Goal: Task Accomplishment & Management: Manage account settings

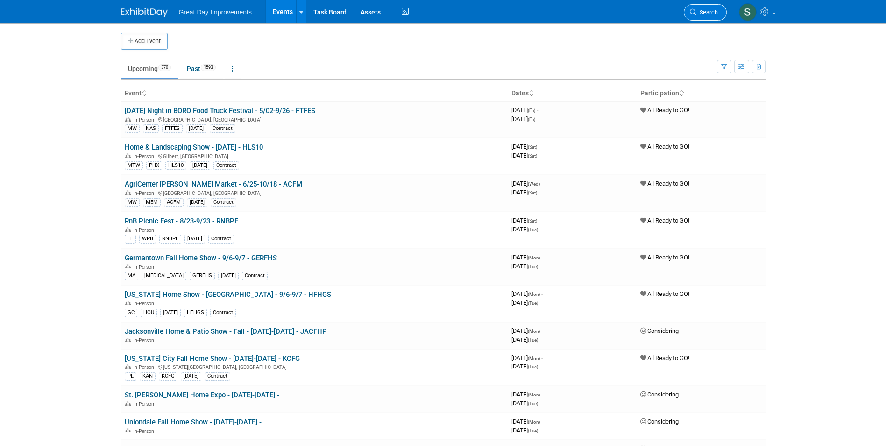
click at [698, 7] on link "Search" at bounding box center [705, 12] width 43 height 16
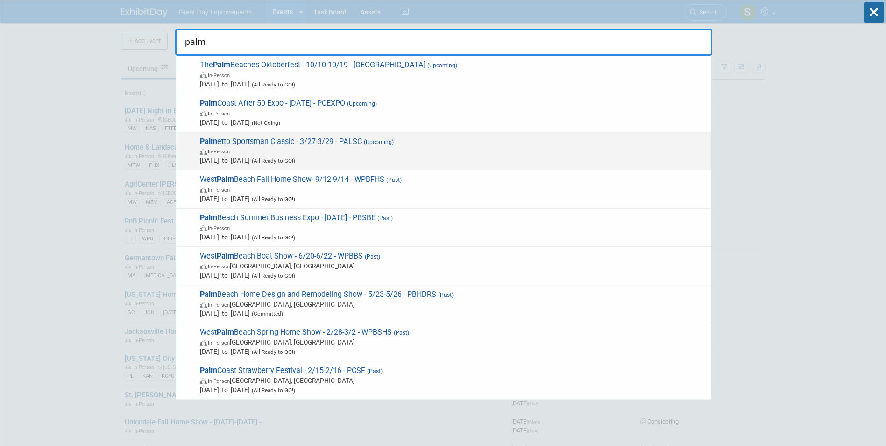
type input "palm"
click at [295, 158] on span "(All Ready to GO!)" at bounding box center [272, 160] width 45 height 7
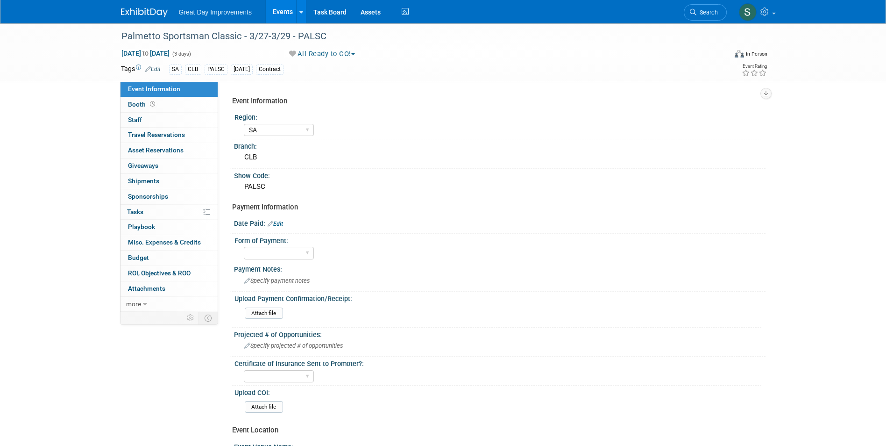
select select "SA"
click at [308, 277] on span "Specify payment notes" at bounding box center [276, 280] width 65 height 7
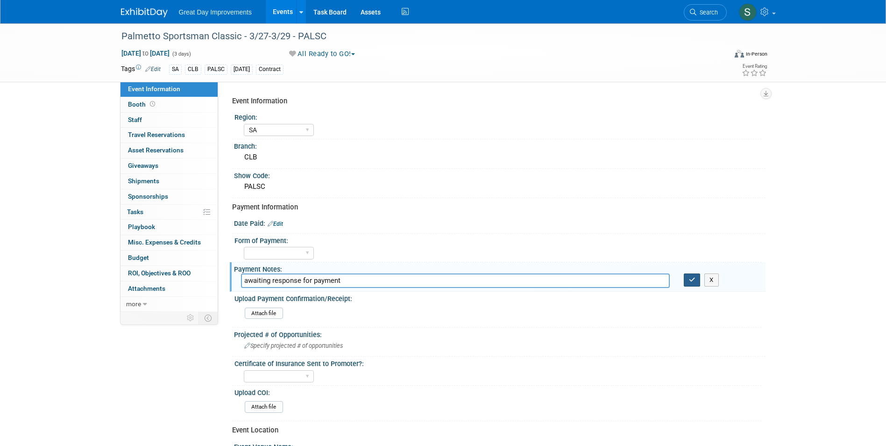
type input "awaiting response for payment"
click at [690, 282] on icon "button" at bounding box center [692, 280] width 7 height 6
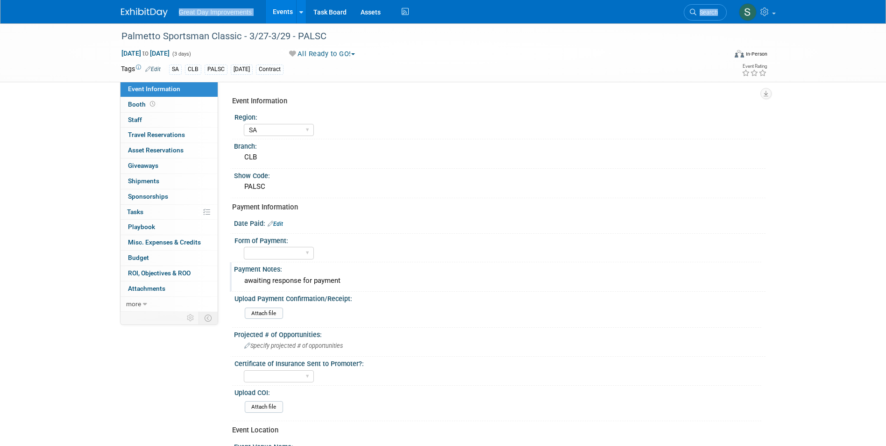
click at [139, 17] on div "Great Day Improvements Events Add Event Bulk Upload Events Shareable Event Boar…" at bounding box center [443, 11] width 659 height 23
drag, startPoint x: 139, startPoint y: 17, endPoint x: 138, endPoint y: 13, distance: 4.8
click at [138, 13] on img at bounding box center [144, 12] width 47 height 9
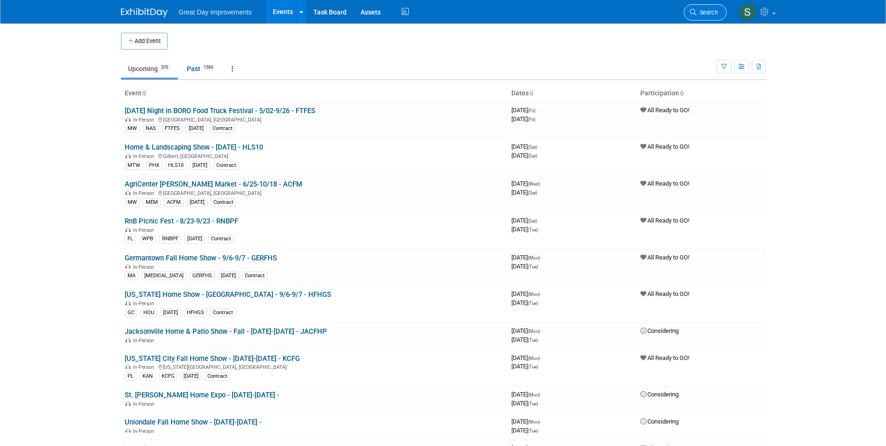
click at [691, 11] on icon at bounding box center [693, 12] width 7 height 7
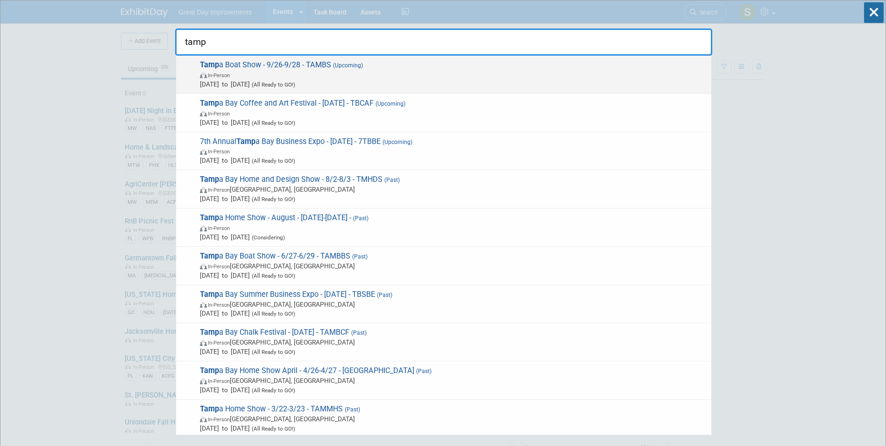
type input "tamp"
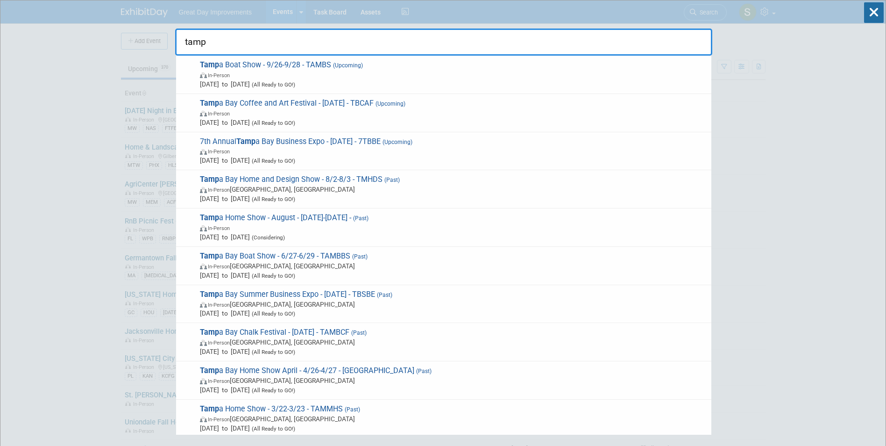
click at [332, 73] on span "In-Person" at bounding box center [453, 74] width 507 height 9
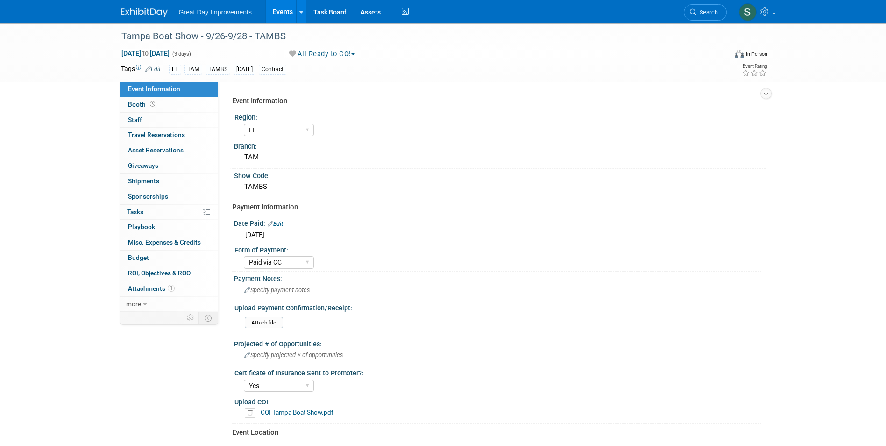
select select "FL"
select select "Paid via CC"
select select "Yes"
click at [142, 8] on img at bounding box center [144, 12] width 47 height 9
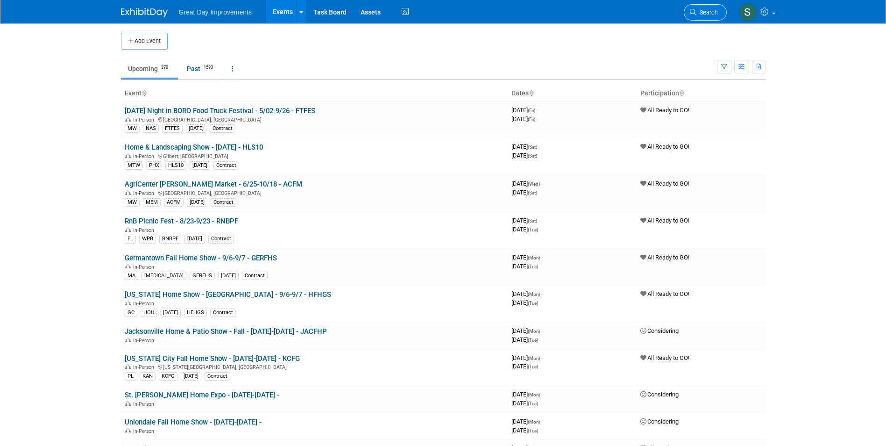
click at [707, 17] on link "Search" at bounding box center [705, 12] width 43 height 16
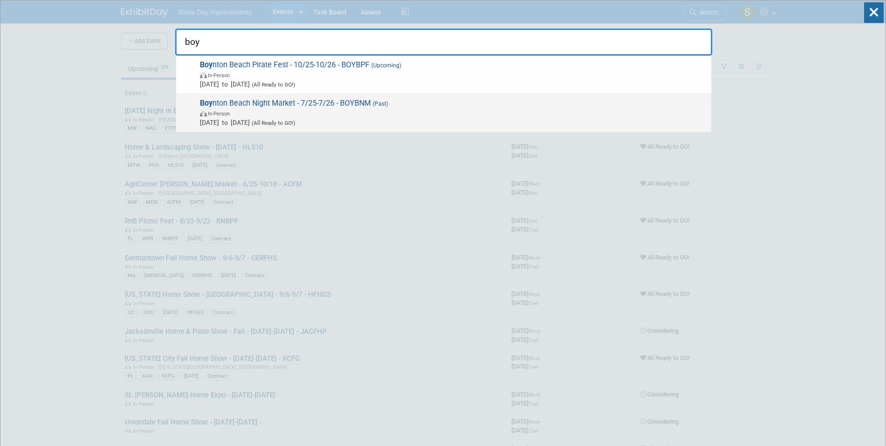
type input "boy"
click at [360, 123] on span "Jul 25, 2025 to Jul 26, 2025 (All Ready to GO!)" at bounding box center [453, 122] width 507 height 9
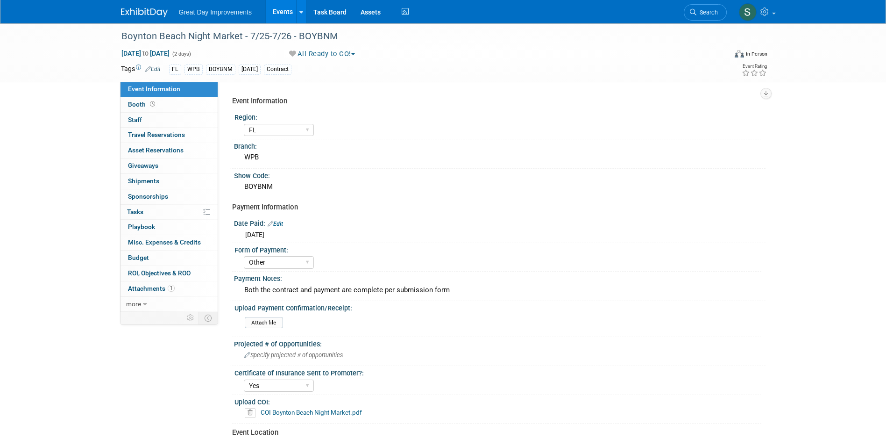
select select "FL"
select select "Other"
select select "Yes"
click at [699, 20] on link "Search" at bounding box center [705, 12] width 43 height 16
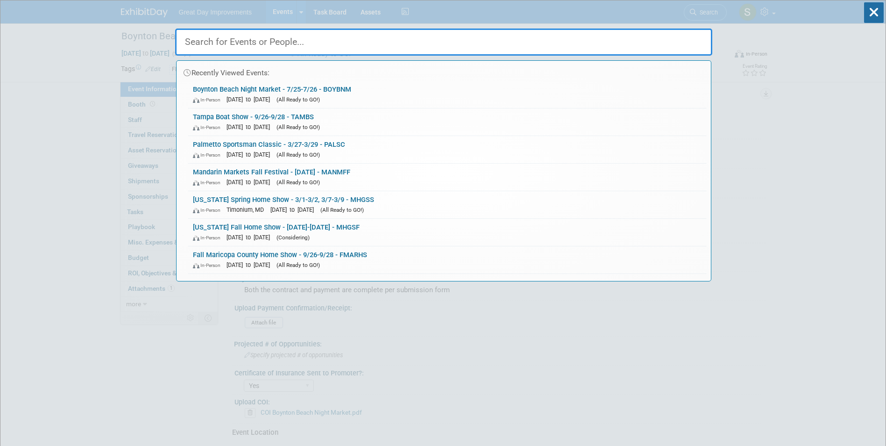
type input "n"
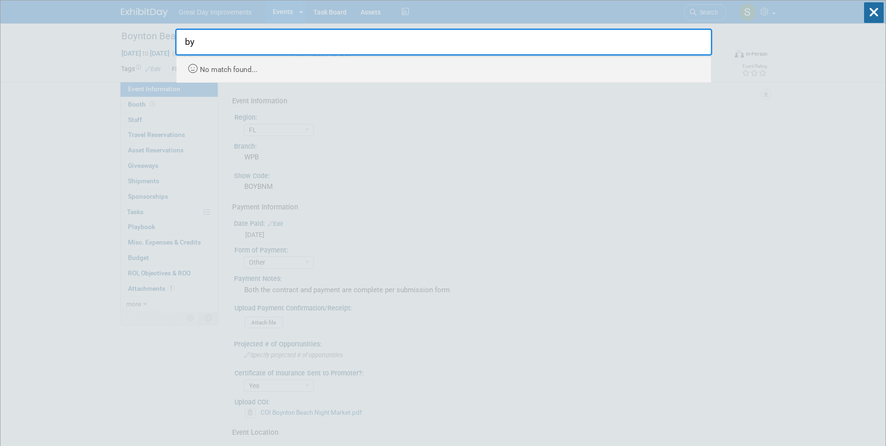
type input "b"
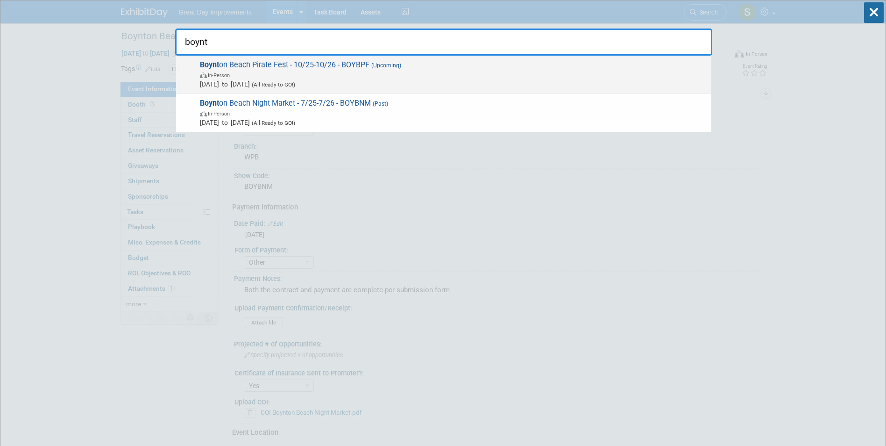
type input "boynt"
click at [345, 77] on span "In-Person" at bounding box center [453, 74] width 507 height 9
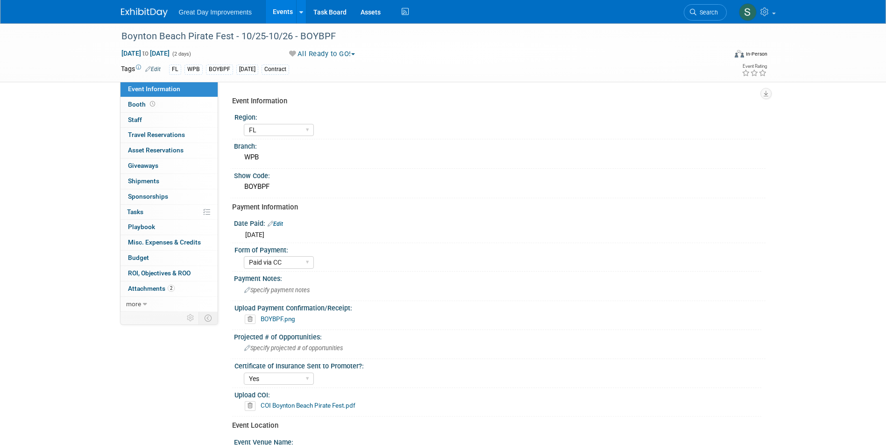
select select "FL"
select select "Paid via CC"
select select "Yes"
click at [269, 312] on div "Upload Payment Confirmation/Receipt:" at bounding box center [497, 307] width 527 height 12
click at [283, 321] on link "BOYBPF.png" at bounding box center [278, 318] width 35 height 7
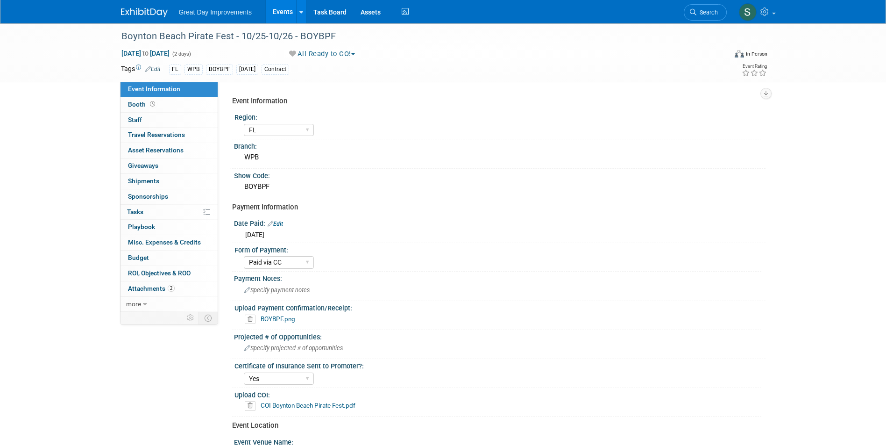
click at [153, 16] on img at bounding box center [144, 12] width 47 height 9
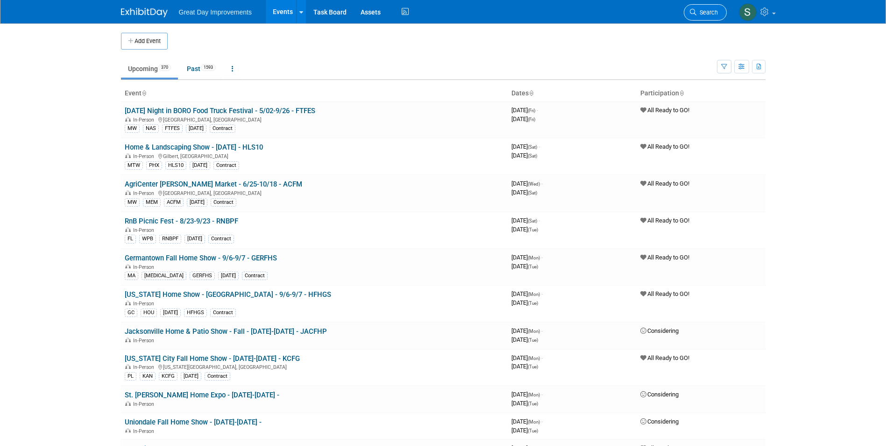
click at [698, 10] on span "Search" at bounding box center [706, 12] width 21 height 7
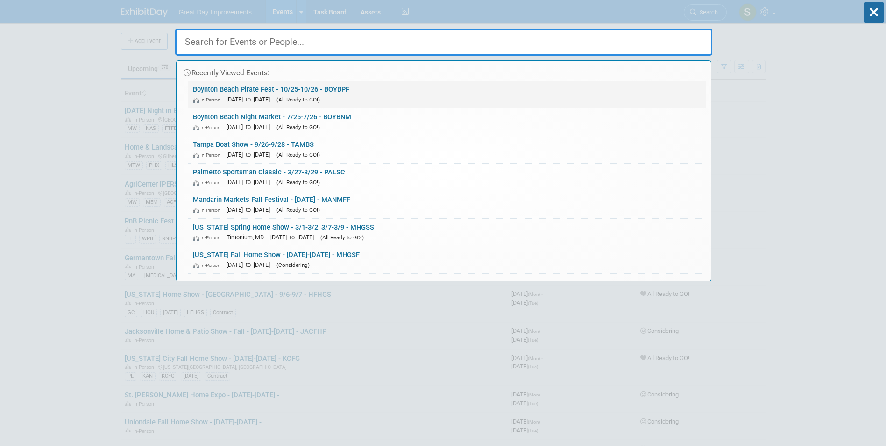
click at [377, 83] on link "Boynton Beach Pirate Fest - 10/25-10/26 - BOYBPF In-Person [DATE] to [DATE] (Al…" at bounding box center [447, 94] width 518 height 27
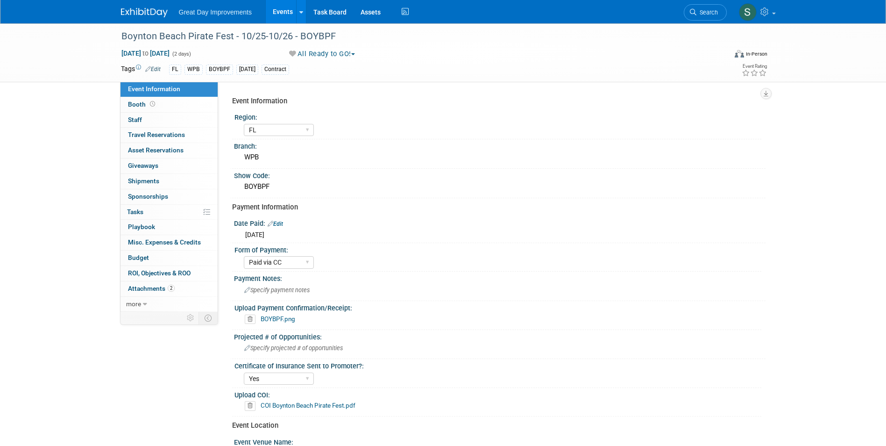
select select "FL"
select select "Paid via CC"
select select "Yes"
click at [281, 277] on div "Payment Notes:" at bounding box center [500, 277] width 532 height 12
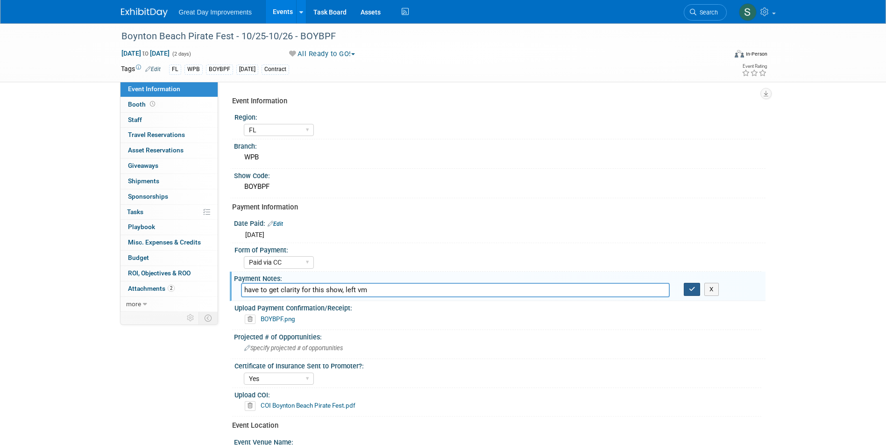
type input "have to get clarity for this show, left vm"
click at [691, 285] on button "button" at bounding box center [692, 289] width 17 height 13
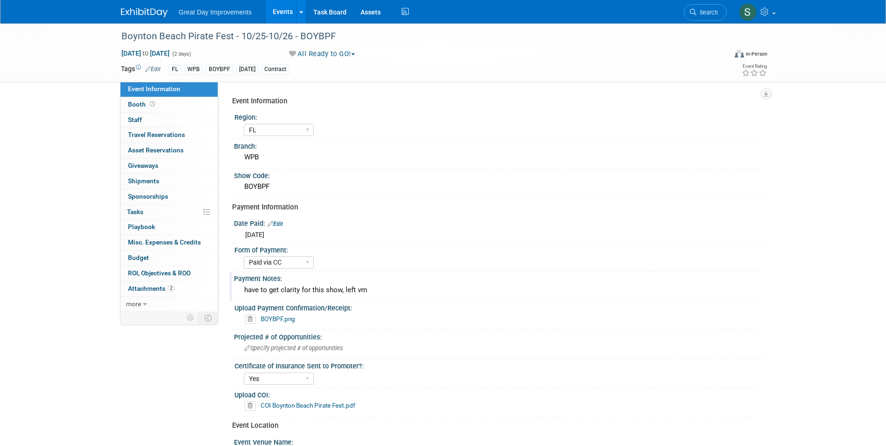
click at [143, 16] on img at bounding box center [144, 12] width 47 height 9
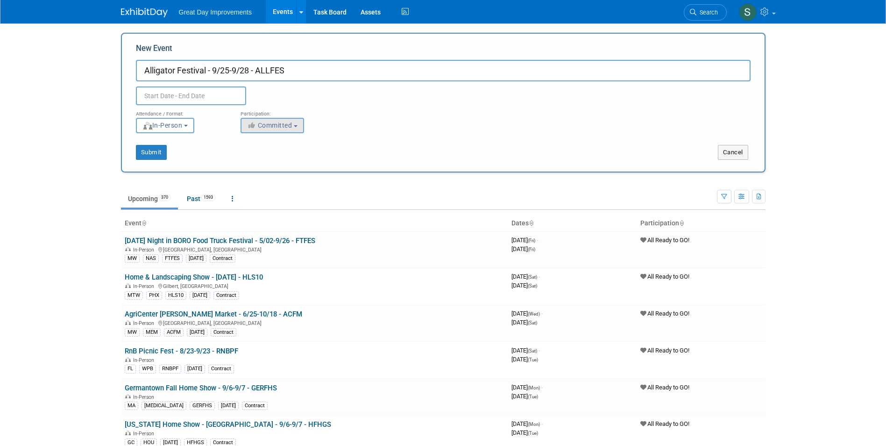
type input "Alligator Festival - 9/25-9/28 - ALLFES"
click at [281, 129] on button "Committed" at bounding box center [273, 125] width 64 height 15
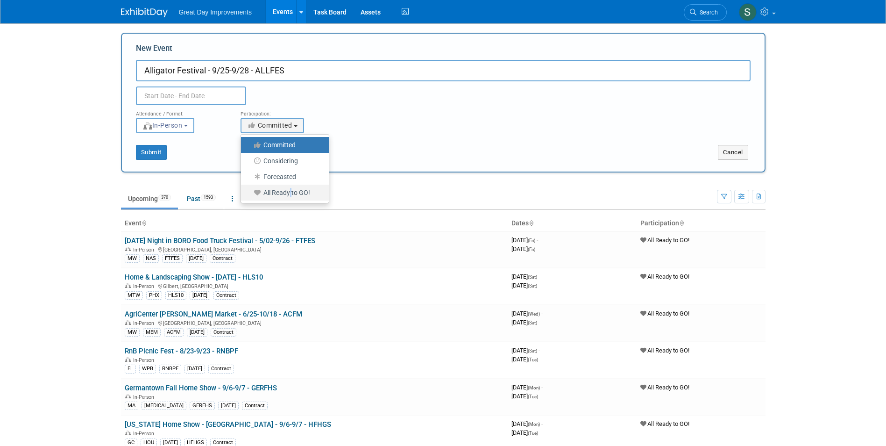
click at [291, 194] on label "All Ready to GO!" at bounding box center [283, 192] width 74 height 12
click at [272, 191] on label "All Ready to GO!" at bounding box center [283, 192] width 74 height 12
click at [249, 191] on input "All Ready to GO!" at bounding box center [246, 193] width 6 height 6
select select "102"
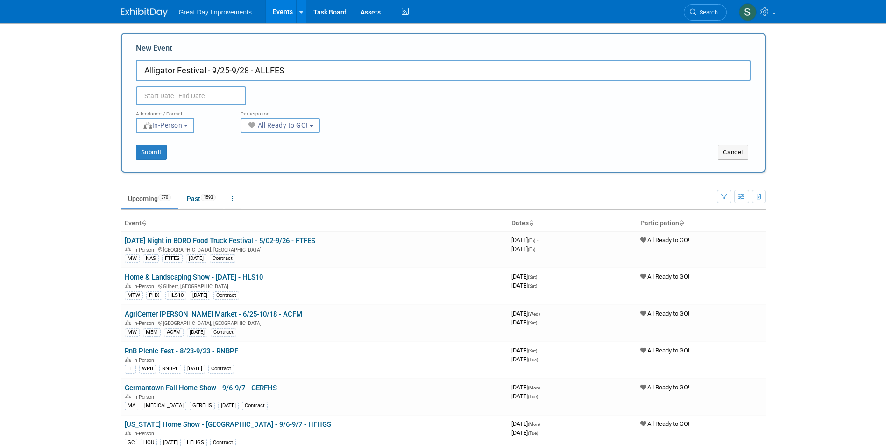
click at [191, 98] on input "text" at bounding box center [191, 95] width 110 height 19
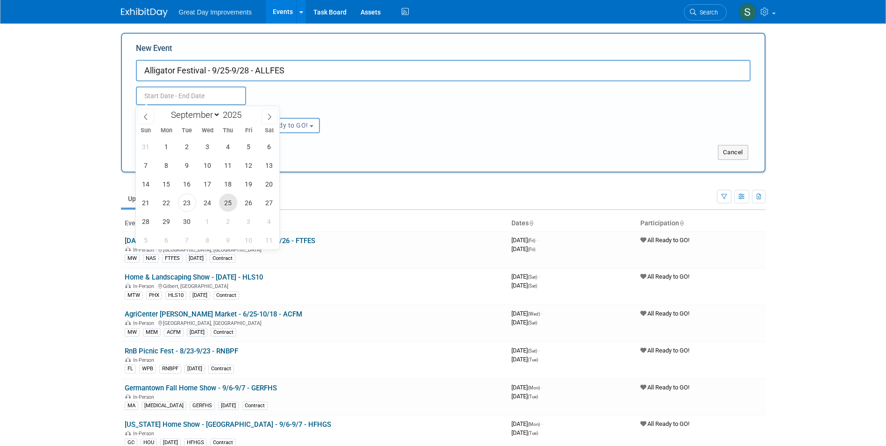
click at [224, 203] on span "25" at bounding box center [228, 202] width 18 height 18
click at [137, 223] on span "28" at bounding box center [146, 221] width 18 height 18
type input "Sep 25, 2025 to Sep 28, 2025"
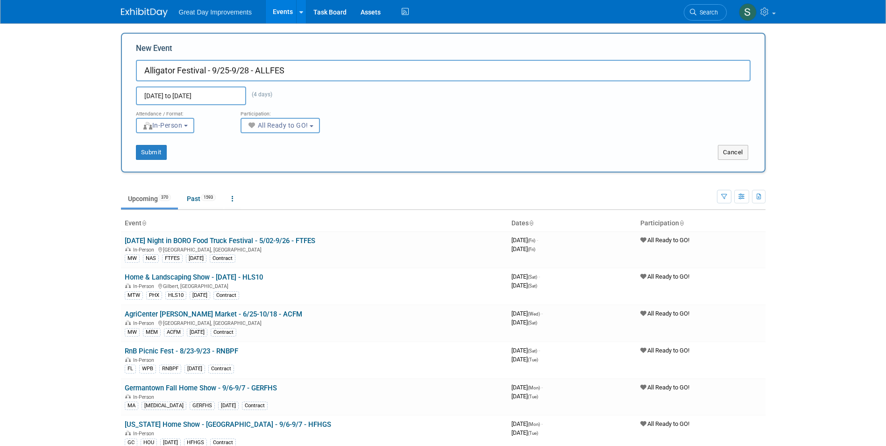
click at [140, 160] on div "New Event Alligator Festival - 9/25-9/28 - ALLFES Sep 25, 2025 to Sep 28, 2025 …" at bounding box center [443, 103] width 645 height 140
click at [144, 152] on button "Submit" at bounding box center [151, 152] width 31 height 15
type input "Alligator Festival - 9/25-9/28 - ALLFES"
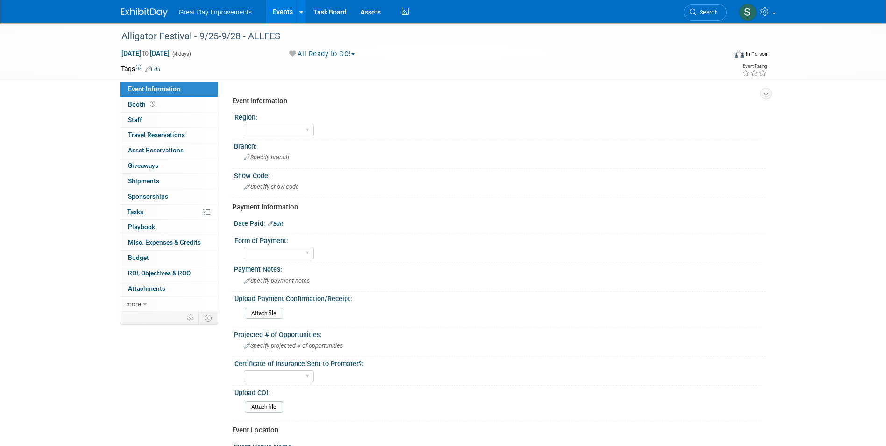
click at [154, 68] on link "Edit" at bounding box center [152, 69] width 15 height 7
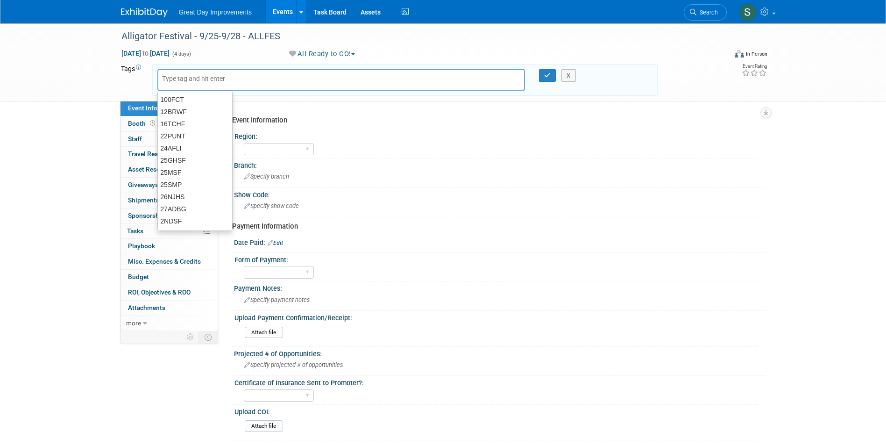
click at [185, 79] on input "text" at bounding box center [199, 78] width 75 height 9
type input "GC"
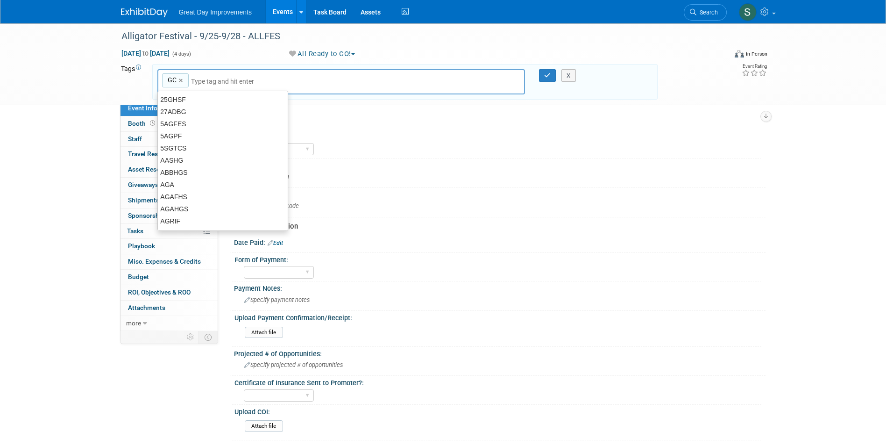
type input "GC"
type input "NOR"
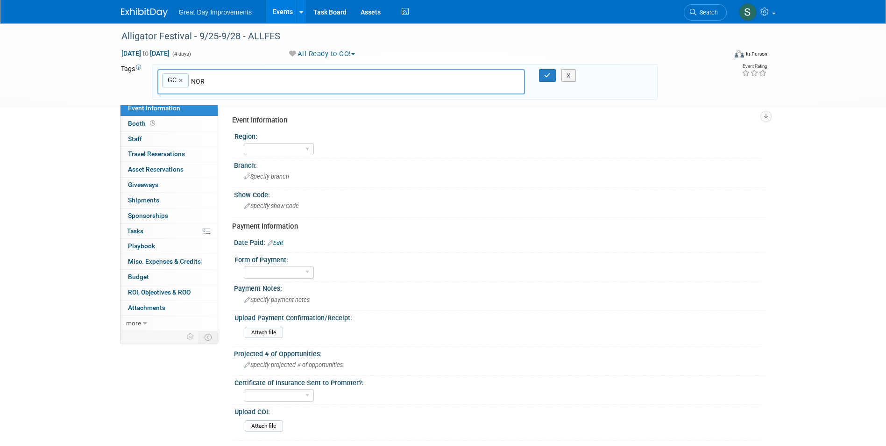
type input "GC, NOR"
type input "[DATE]"
type input "GC, NOR, SEPT25"
type input "ALLFES"
type input "GC, NOR, SEPT25, ALLFES"
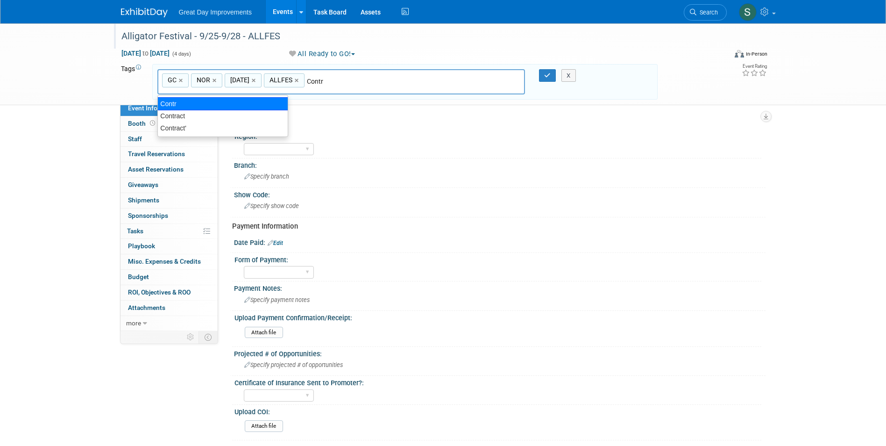
type input "Contract"
type input "GC, NOR, SEPT25, ALLFES, Contract"
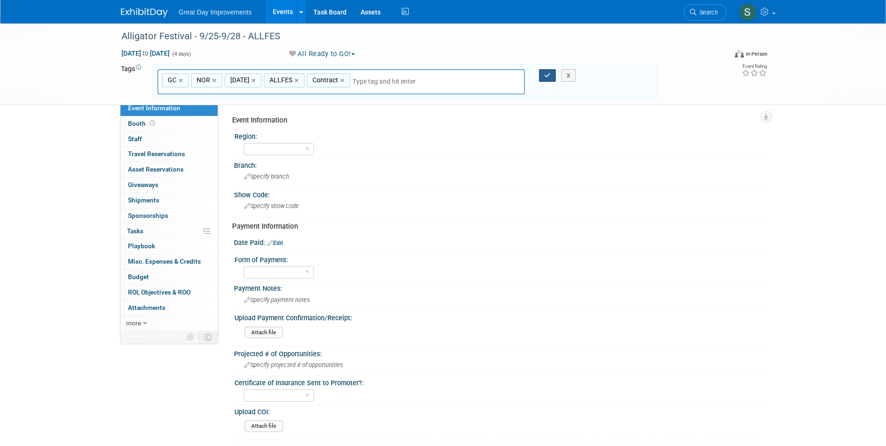
click at [548, 74] on icon "button" at bounding box center [547, 75] width 7 height 6
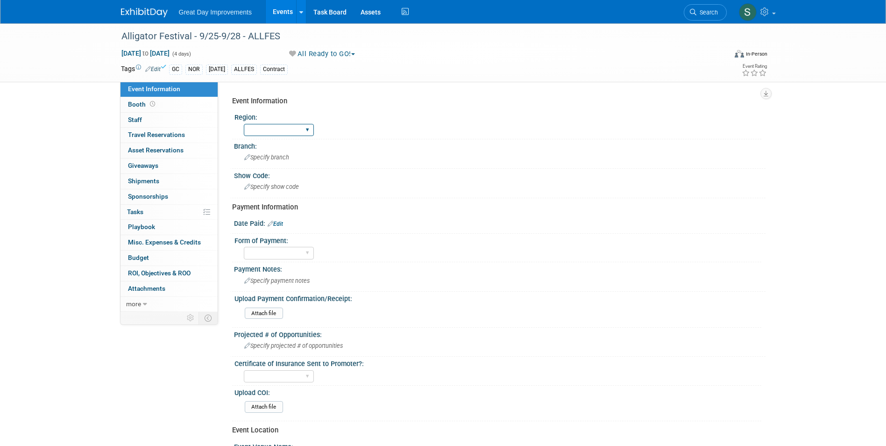
click at [281, 127] on select "GC MA MW MTW NE NEW OV PL PNW SA SE SC UMW FL" at bounding box center [279, 130] width 70 height 13
select select "GC"
click at [244, 124] on select "GC MA MW MTW NE NEW OV PL PNW SA SE SC UMW FL" at bounding box center [279, 130] width 70 height 13
click at [278, 149] on div "Branch:" at bounding box center [500, 145] width 532 height 12
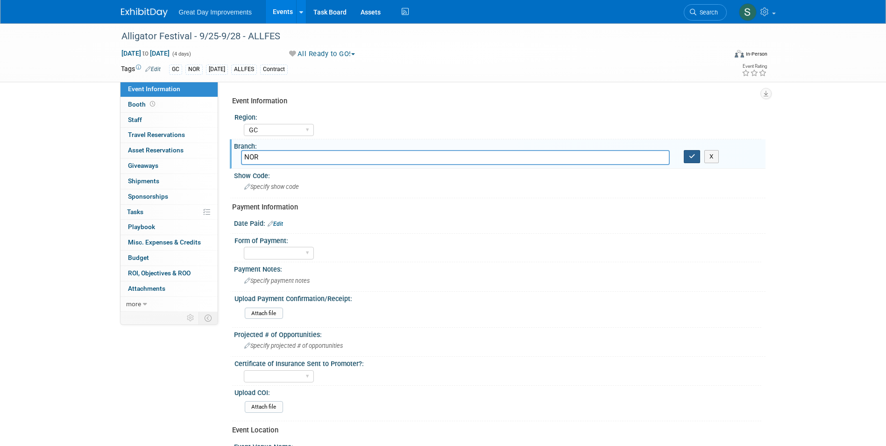
type input "NOR"
click at [696, 156] on button "button" at bounding box center [692, 156] width 17 height 13
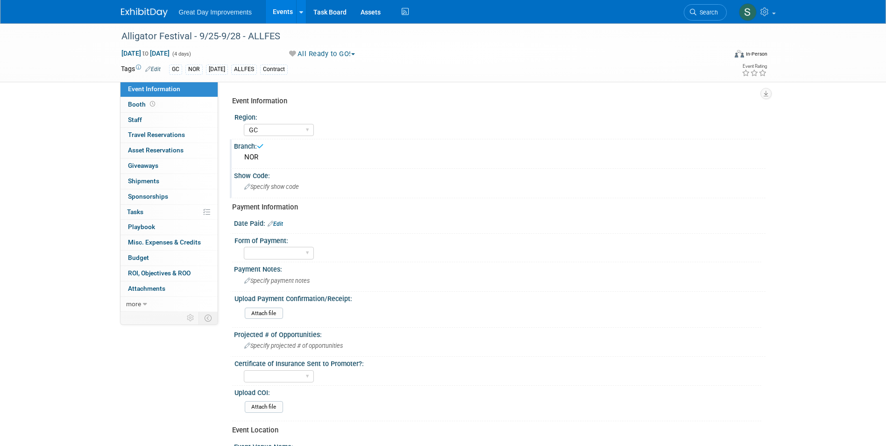
click at [274, 197] on div "Show Code: Specify show code" at bounding box center [498, 183] width 536 height 29
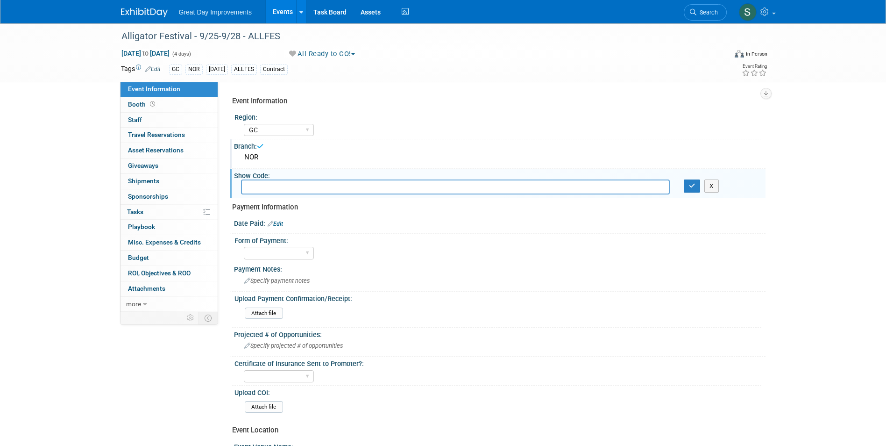
click at [270, 190] on input "text" at bounding box center [455, 186] width 429 height 14
click at [371, 181] on input "ALLFGSAlligator FestivalAlligator Festival" at bounding box center [455, 186] width 429 height 14
drag, startPoint x: 385, startPoint y: 186, endPoint x: 94, endPoint y: 179, distance: 291.1
click at [95, 179] on div "Alligator Festival - 9/25-9/28 - ALLFES Sep 25, 2025 to Sep 28, 2025 (4 days) S…" at bounding box center [443, 320] width 886 height 594
type input "ALLFES"
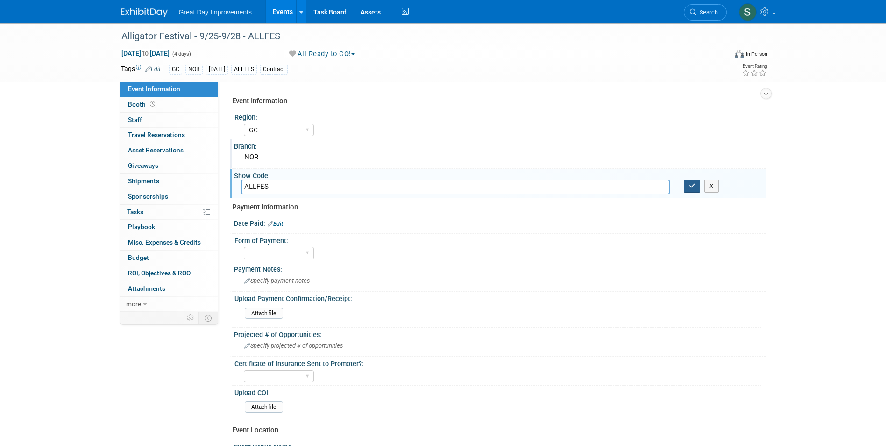
click at [693, 186] on icon "button" at bounding box center [692, 186] width 7 height 6
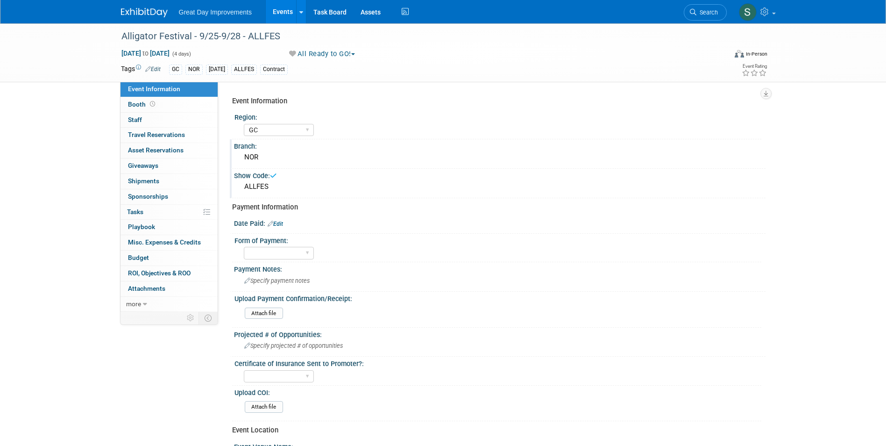
click at [280, 226] on link "Edit" at bounding box center [275, 223] width 15 height 7
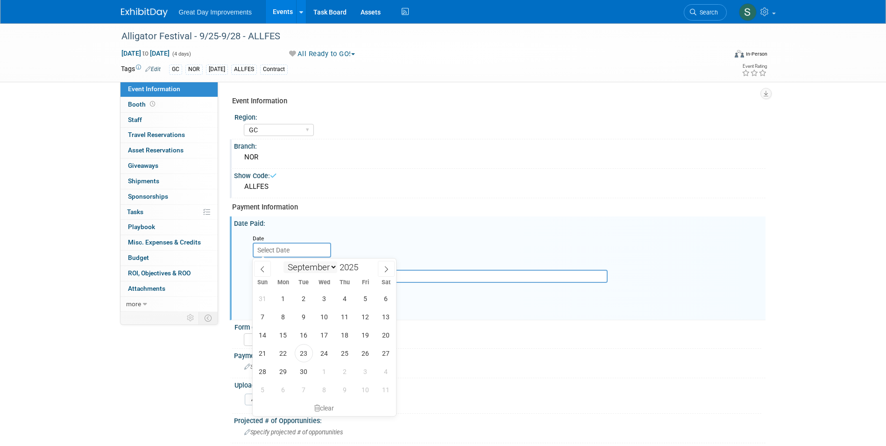
click at [285, 255] on input "text" at bounding box center [292, 249] width 78 height 15
click at [284, 351] on span "22" at bounding box center [283, 353] width 18 height 18
type input "Sep 22, 2025"
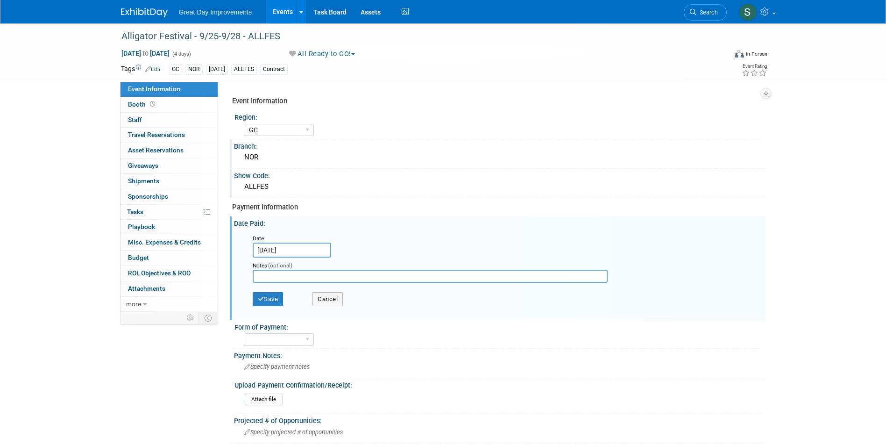
click at [277, 287] on div "Save Cancel" at bounding box center [502, 300] width 498 height 26
click at [277, 292] on button "Save" at bounding box center [268, 299] width 31 height 14
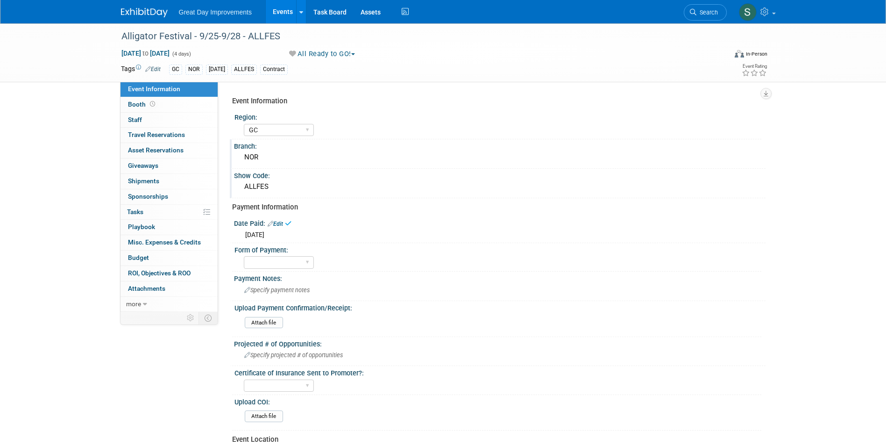
click at [278, 252] on div "Form of Payment:" at bounding box center [497, 249] width 527 height 12
click at [282, 262] on select "Paid via CC Check Requested Pay at the Gate Other" at bounding box center [279, 262] width 70 height 13
select select "Other"
click at [244, 256] on select "Paid via CC Check Requested Pay at the Gate Other" at bounding box center [279, 262] width 70 height 13
click at [281, 281] on div "Payment Notes:" at bounding box center [500, 277] width 532 height 12
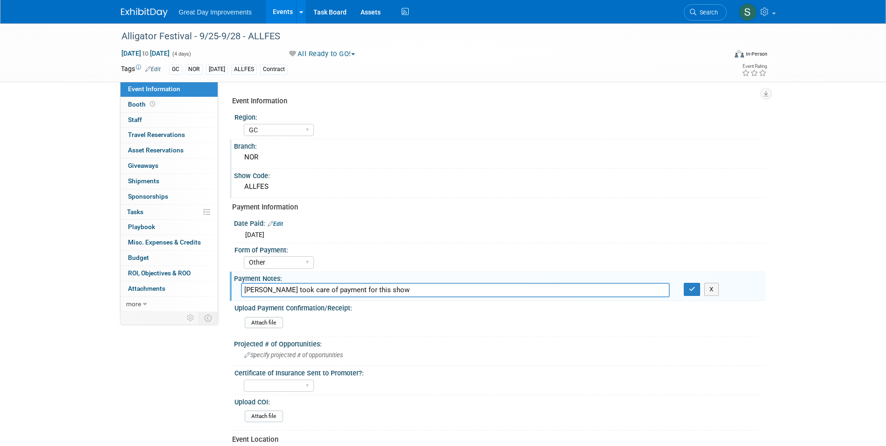
type input "Ken took care of payment for this show"
click at [684, 283] on button "button" at bounding box center [692, 289] width 17 height 13
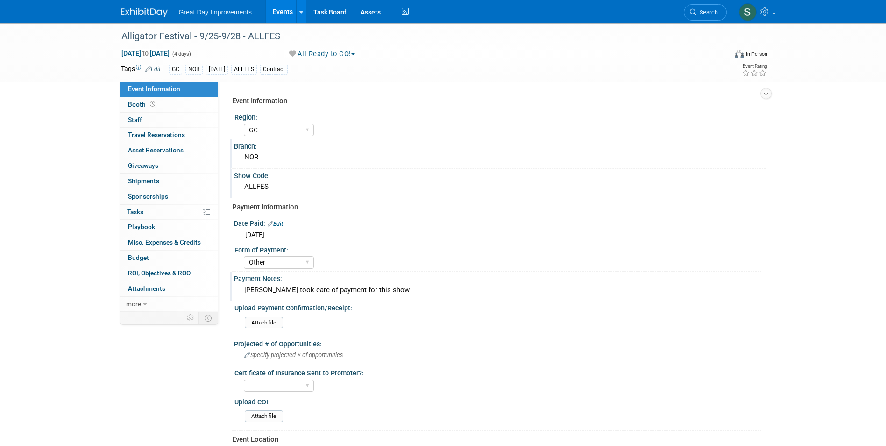
click at [147, 10] on img at bounding box center [144, 12] width 47 height 9
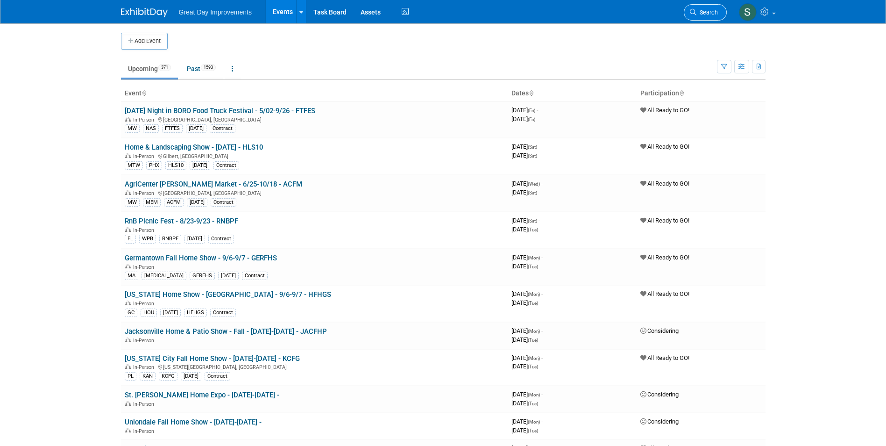
click at [710, 17] on link "Search" at bounding box center [705, 12] width 43 height 16
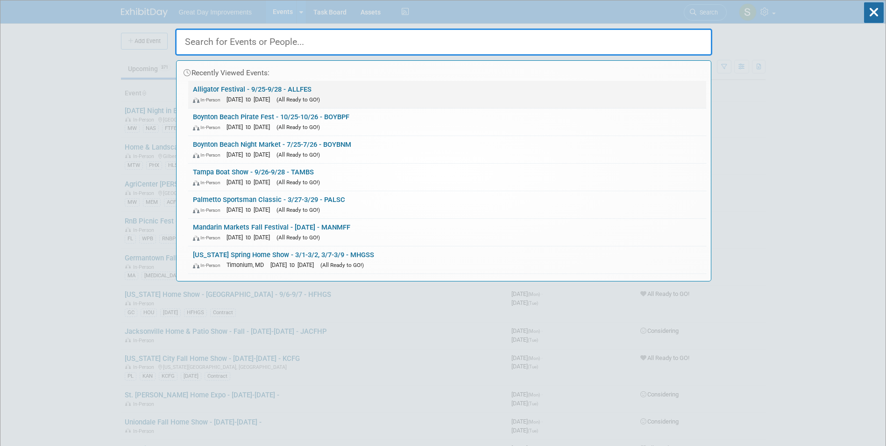
click at [268, 86] on link "Alligator Festival - 9/25-9/28 - ALLFES In-Person Sep 25, 2025 to Sep 28, 2025 …" at bounding box center [447, 94] width 518 height 27
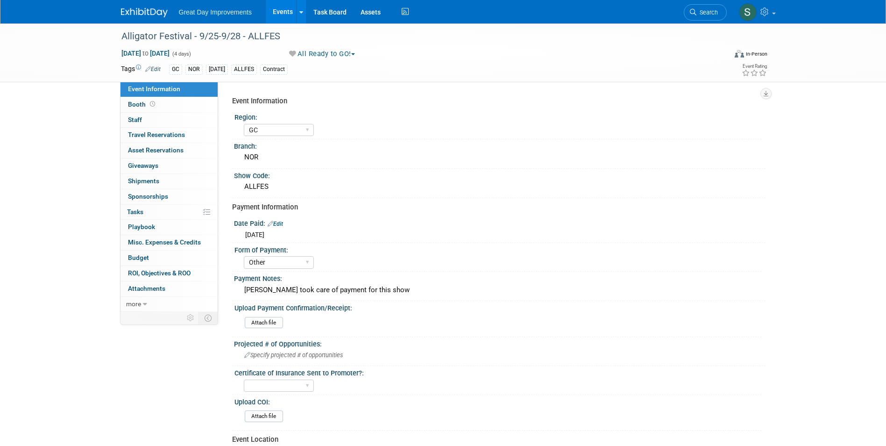
select select "GC"
select select "Other"
click at [317, 295] on div "[PERSON_NAME] took care of payment for this show" at bounding box center [500, 290] width 518 height 14
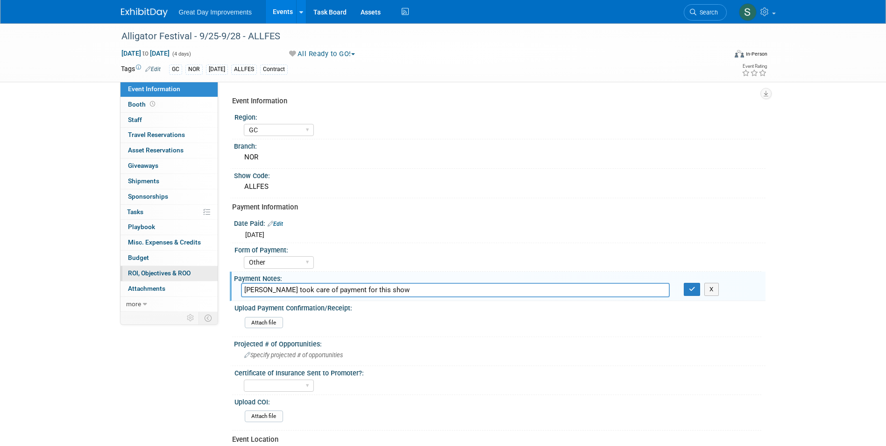
drag, startPoint x: 329, startPoint y: 291, endPoint x: 175, endPoint y: 277, distance: 154.4
click at [175, 278] on div "Event Information Event Info Booth Booth 0 Staff 0 Staff 0 Travel Reservations …" at bounding box center [443, 315] width 659 height 585
type input "Marriette is paying through paypal account"
click at [684, 283] on button "button" at bounding box center [692, 289] width 17 height 13
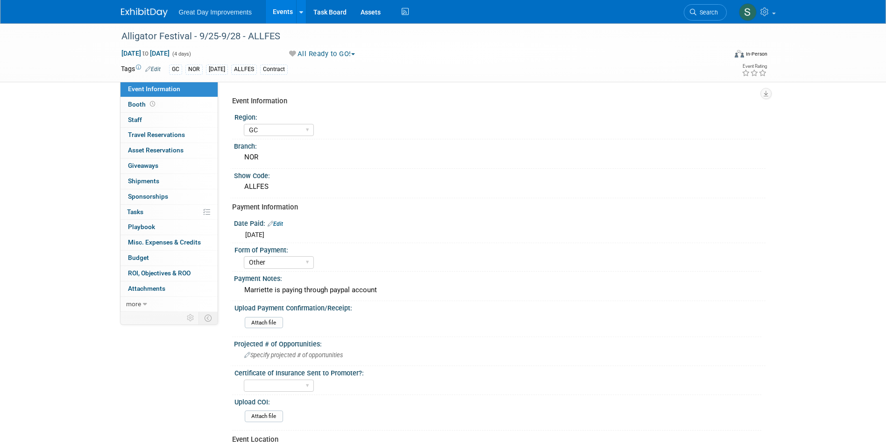
click at [142, 17] on img at bounding box center [144, 12] width 47 height 9
